Goal: Task Accomplishment & Management: Manage account settings

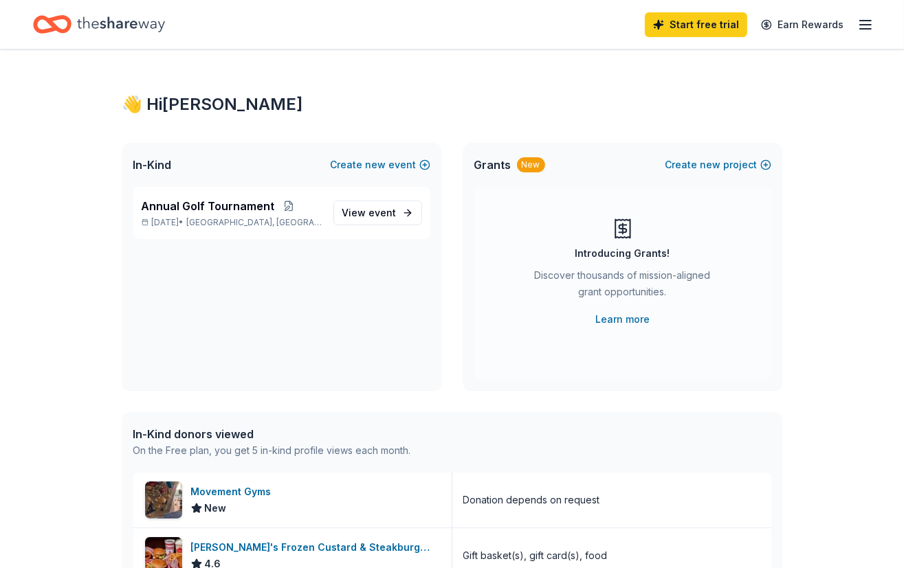
click at [862, 23] on icon "button" at bounding box center [865, 24] width 16 height 16
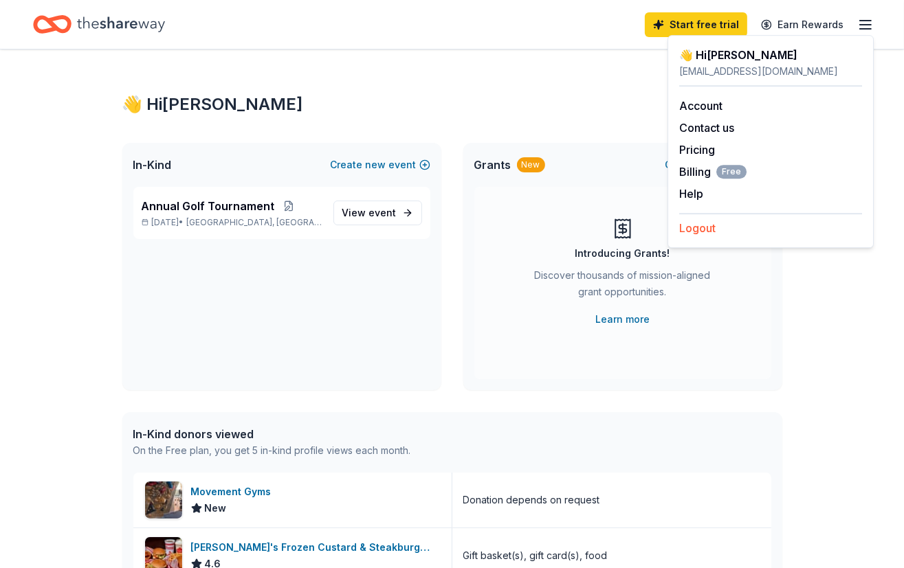
click at [693, 223] on button "Logout" at bounding box center [697, 228] width 36 height 16
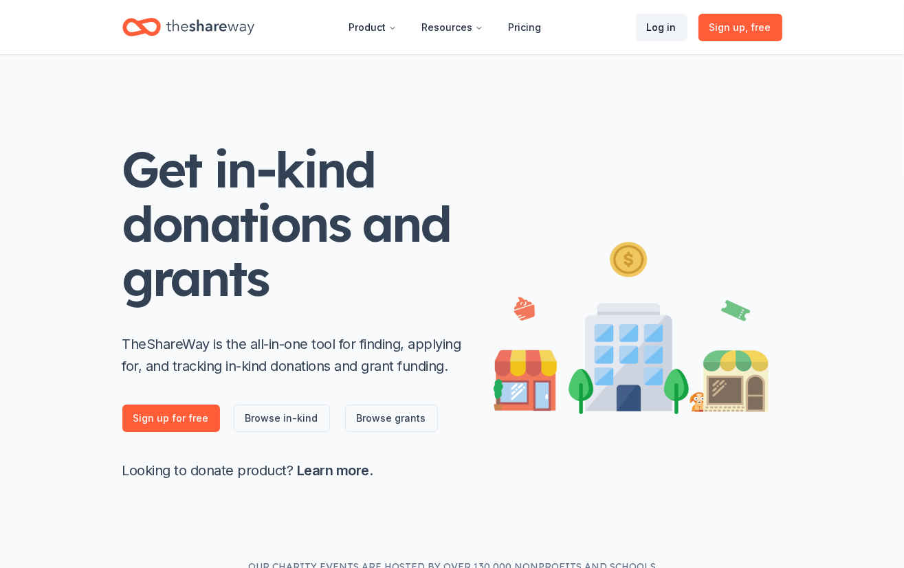
click at [675, 21] on link "Log in" at bounding box center [662, 27] width 52 height 27
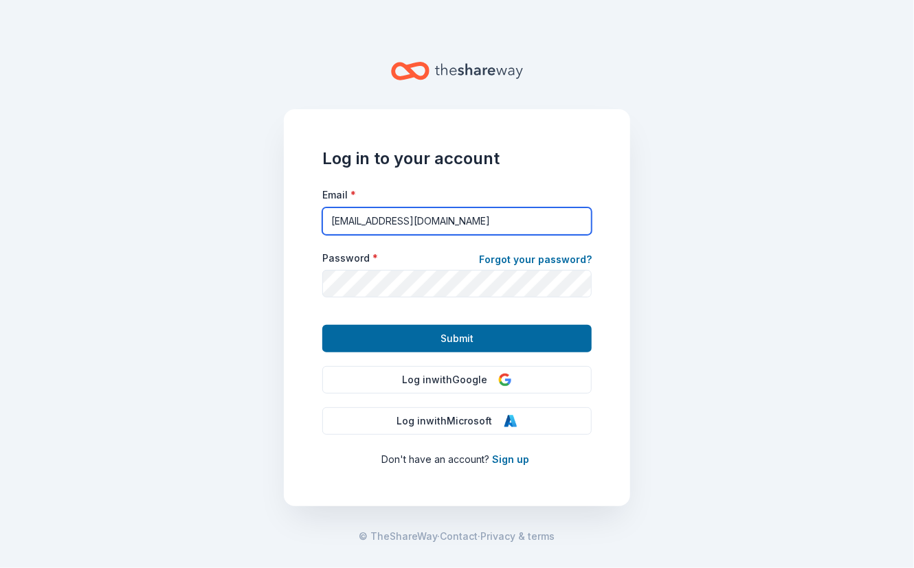
click at [374, 217] on input "[EMAIL_ADDRESS][DOMAIN_NAME]" at bounding box center [456, 221] width 269 height 27
type input "[EMAIL_ADDRESS][DOMAIN_NAME]"
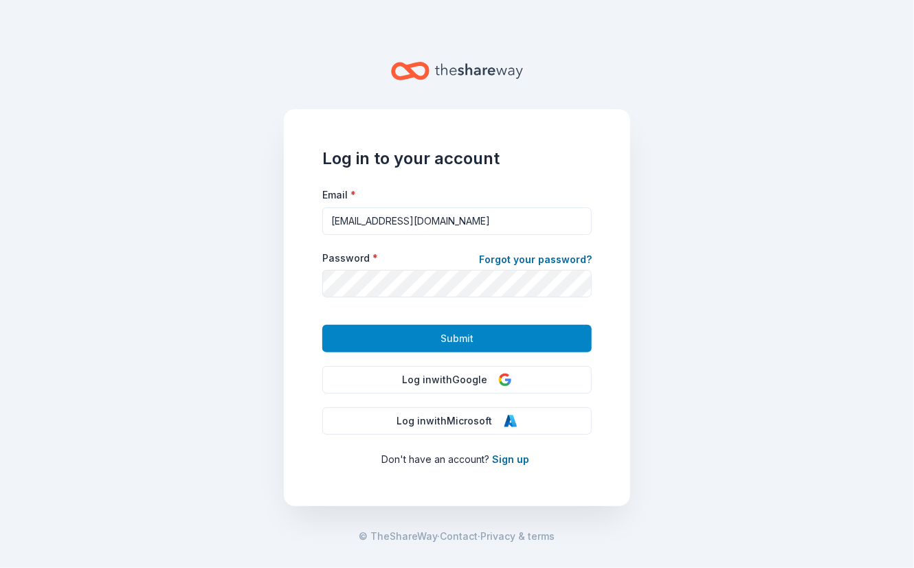
click at [399, 342] on button "Submit" at bounding box center [456, 338] width 269 height 27
